Goal: Task Accomplishment & Management: Complete application form

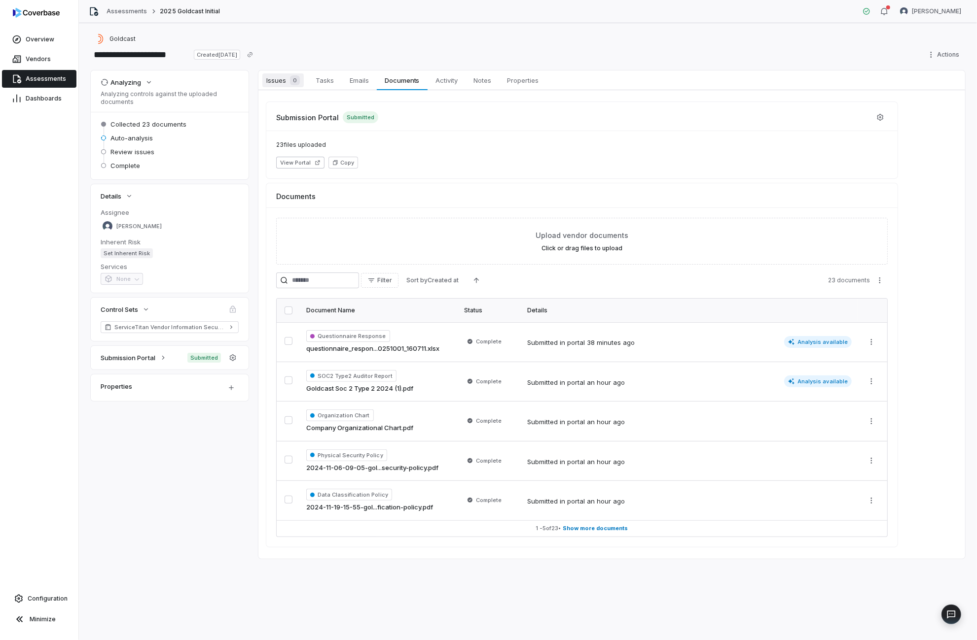
click at [283, 78] on span "Issues 0" at bounding box center [282, 80] width 41 height 14
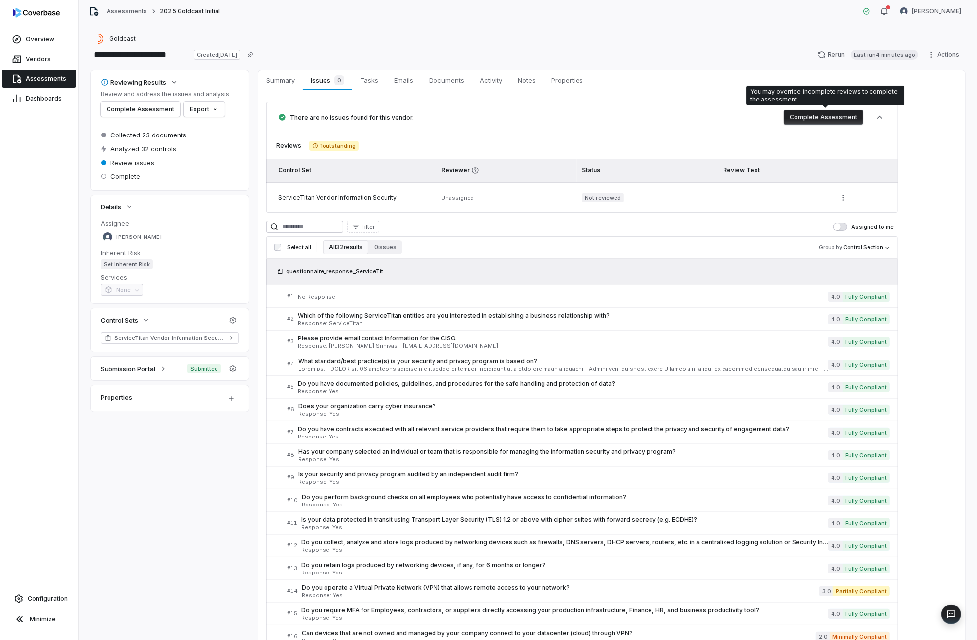
click at [805, 120] on button "Complete Assessment" at bounding box center [822, 117] width 79 height 15
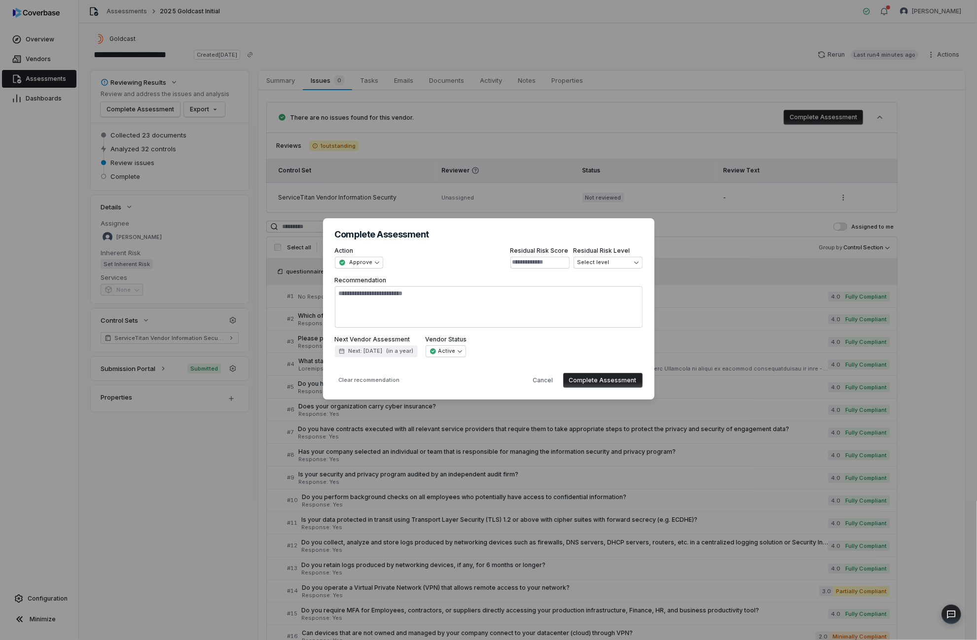
click at [610, 377] on button "Complete Assessment" at bounding box center [602, 380] width 79 height 15
type textarea "*"
